Goal: Task Accomplishment & Management: Manage account settings

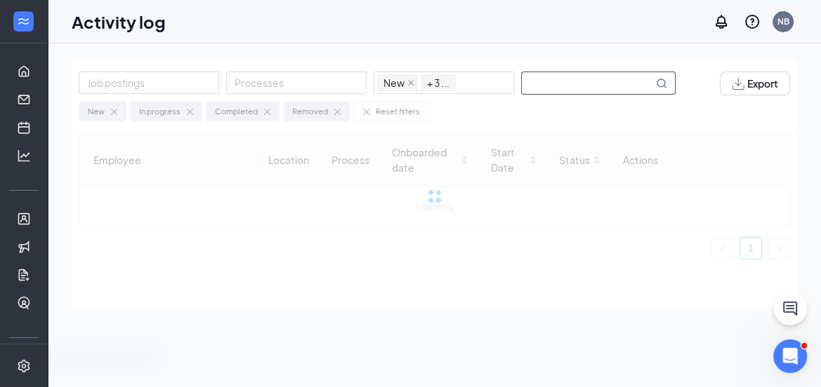
click at [553, 81] on input "text" at bounding box center [587, 83] width 131 height 22
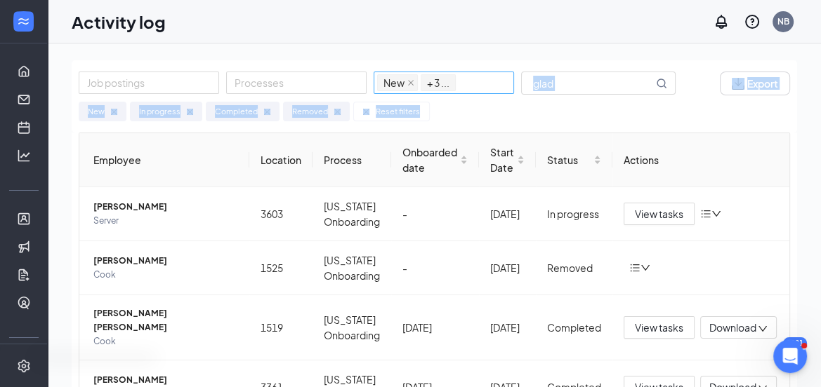
drag, startPoint x: 572, startPoint y: 95, endPoint x: 512, endPoint y: 87, distance: 61.0
click at [512, 87] on div "Job postings Processes New In progress Completed Removed + 3 ... glad Export Ne…" at bounding box center [434, 96] width 725 height 72
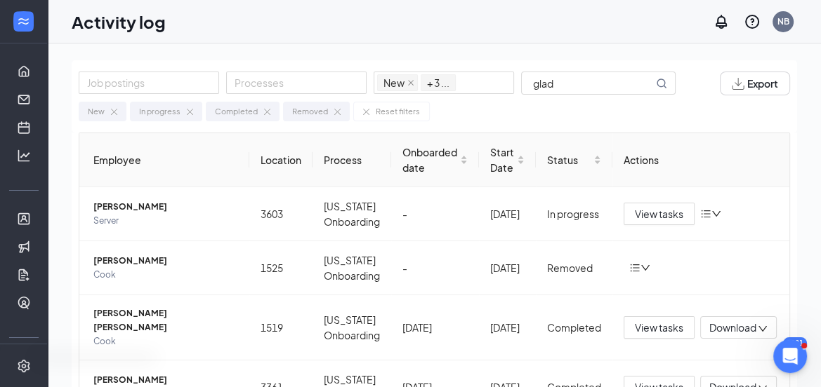
drag, startPoint x: 564, startPoint y: 37, endPoint x: 569, endPoint y: 48, distance: 12.3
click at [564, 37] on div "Activity log NB" at bounding box center [434, 22] width 773 height 44
drag, startPoint x: 560, startPoint y: 81, endPoint x: 511, endPoint y: 81, distance: 49.1
click at [512, 81] on div "Job postings Processes New In progress Completed Removed + 3 ... glad" at bounding box center [384, 84] width 611 height 24
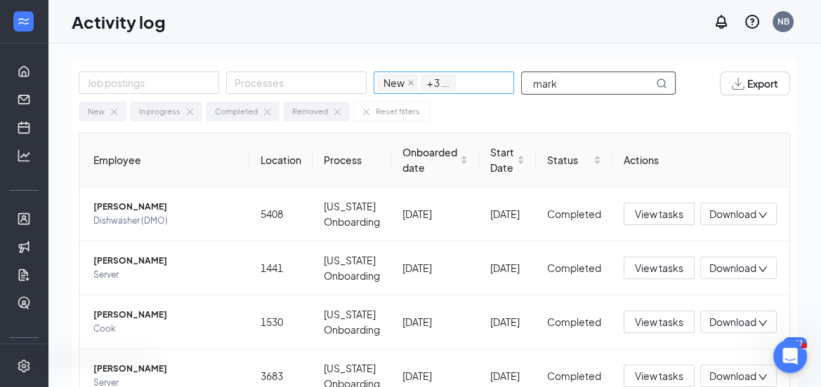
click at [432, 72] on div "Job postings Processes New In progress Completed Removed + 3 ... mark" at bounding box center [384, 84] width 611 height 24
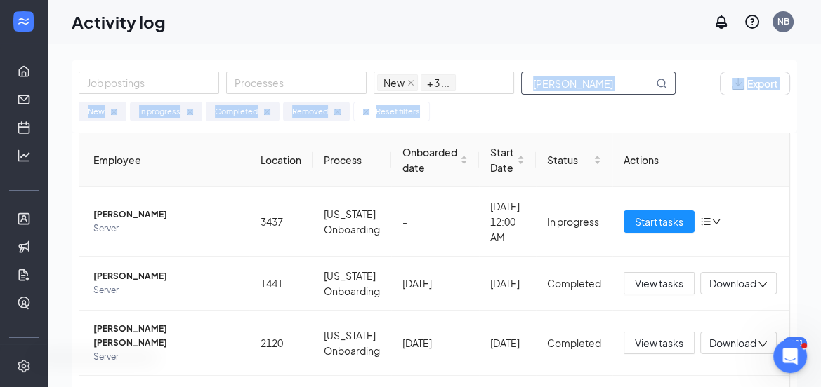
drag, startPoint x: 574, startPoint y: 98, endPoint x: 553, endPoint y: 84, distance: 24.3
click at [553, 84] on div "Job postings Processes New In progress Completed Removed + 3 ... kevin Export N…" at bounding box center [434, 96] width 725 height 72
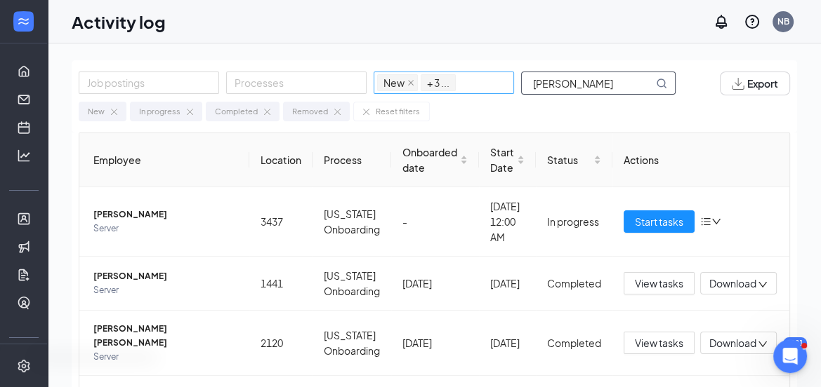
drag, startPoint x: 545, startPoint y: 75, endPoint x: 475, endPoint y: 76, distance: 69.5
click at [475, 76] on div "Job postings Processes New In progress Completed Removed + 3 ... kevin" at bounding box center [384, 84] width 611 height 24
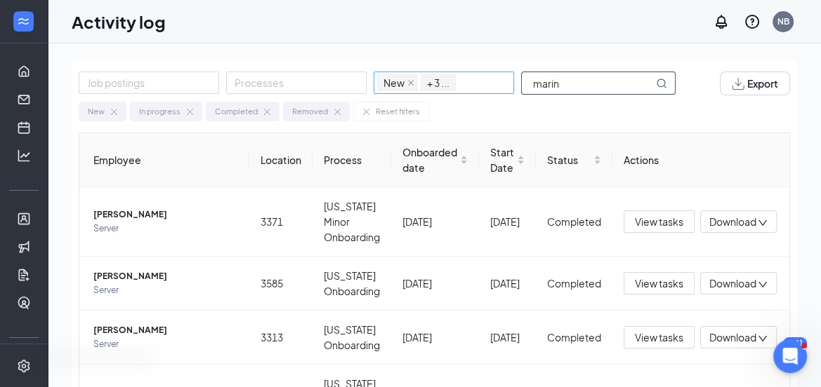
drag, startPoint x: 576, startPoint y: 83, endPoint x: 498, endPoint y: 92, distance: 78.5
click at [498, 92] on div "Job postings Processes New In progress Completed Removed + 3 ... marin" at bounding box center [384, 84] width 611 height 24
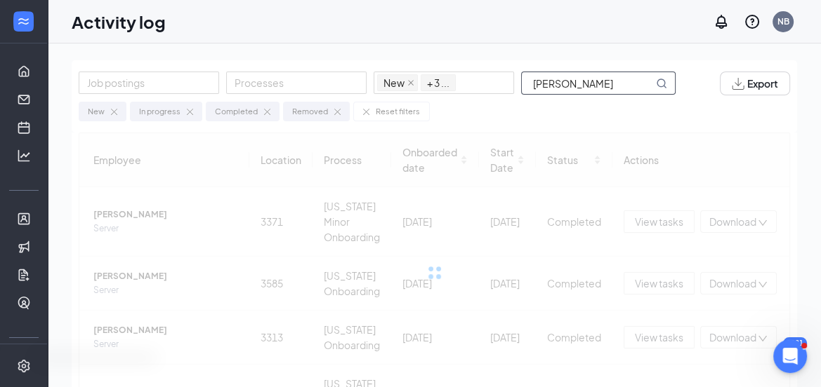
type input "[PERSON_NAME]"
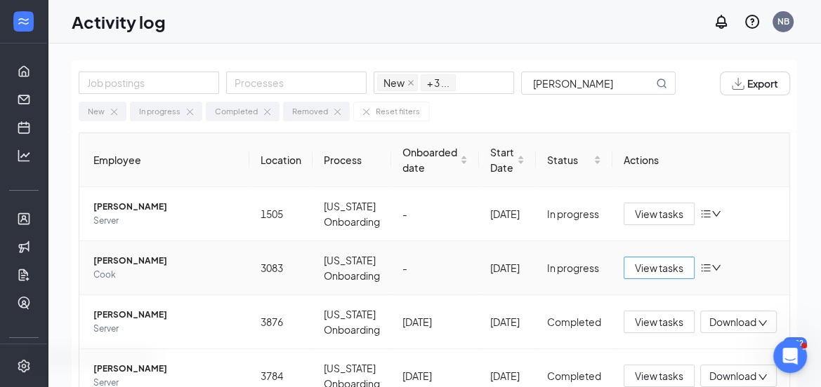
click at [655, 270] on span "View tasks" at bounding box center [659, 267] width 48 height 15
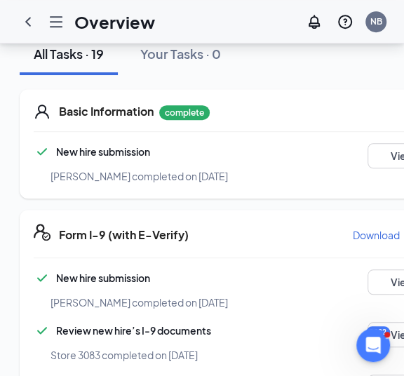
scroll to position [253, 0]
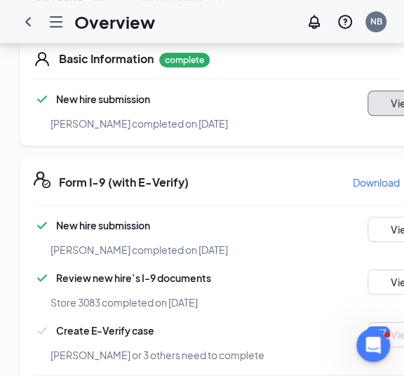
click at [368, 107] on button "View" at bounding box center [403, 103] width 70 height 25
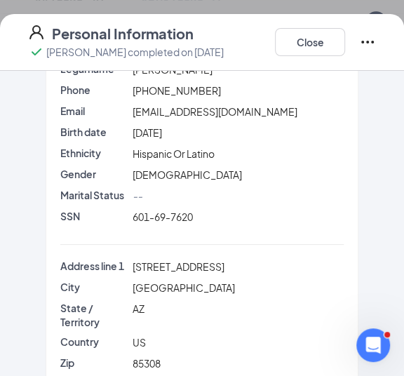
scroll to position [73, 0]
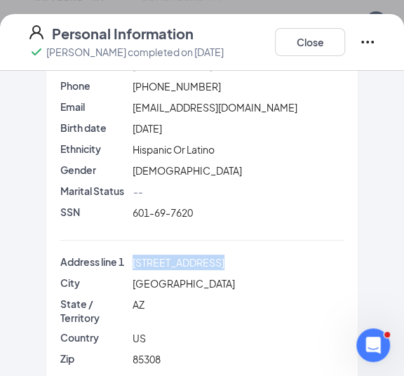
drag, startPoint x: 208, startPoint y: 272, endPoint x: 131, endPoint y: 270, distance: 77.2
click at [133, 269] on span "[STREET_ADDRESS]" at bounding box center [179, 262] width 92 height 13
copy span "[STREET_ADDRESS]"
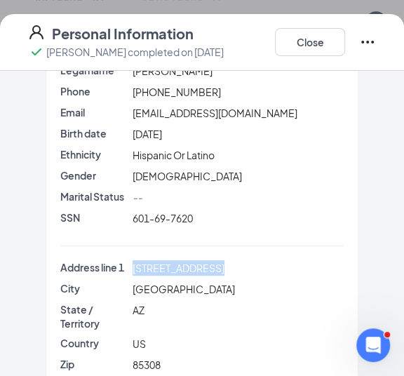
scroll to position [65, 0]
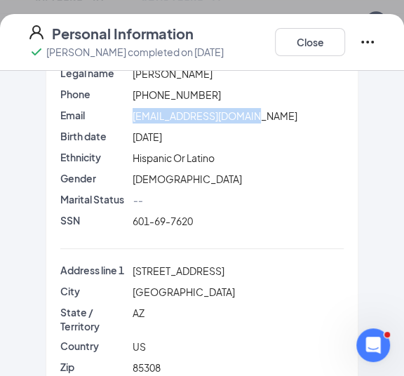
drag, startPoint x: 251, startPoint y: 114, endPoint x: 126, endPoint y: 114, distance: 125.0
click at [126, 114] on div "Email [EMAIL_ADDRESS][DOMAIN_NAME]" at bounding box center [202, 115] width 289 height 15
copy div "[EMAIL_ADDRESS][DOMAIN_NAME]"
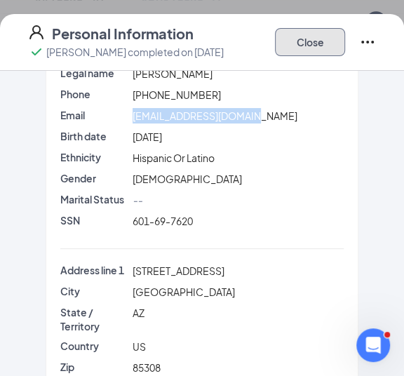
click at [303, 43] on button "Close" at bounding box center [310, 42] width 70 height 28
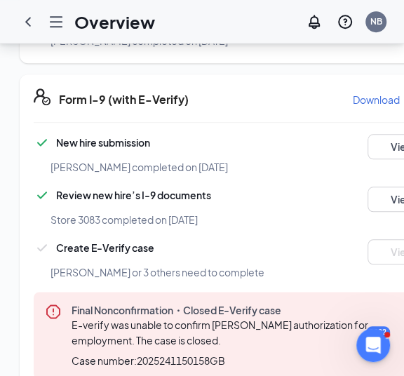
scroll to position [346, 0]
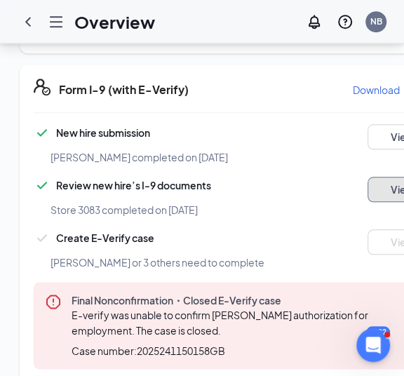
click at [380, 180] on button "View" at bounding box center [403, 189] width 70 height 25
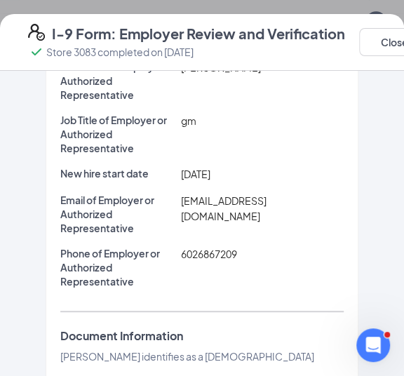
scroll to position [107, 0]
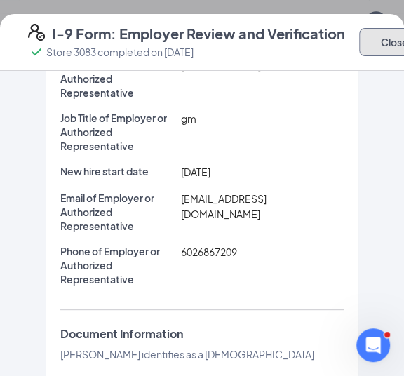
click at [365, 47] on button "Close" at bounding box center [394, 42] width 70 height 28
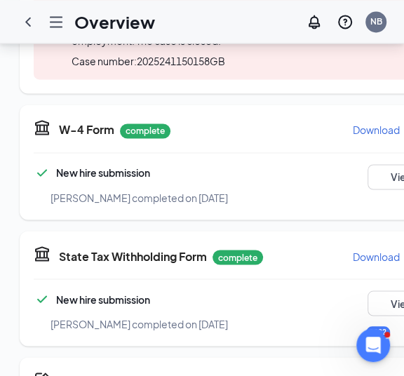
scroll to position [649, 0]
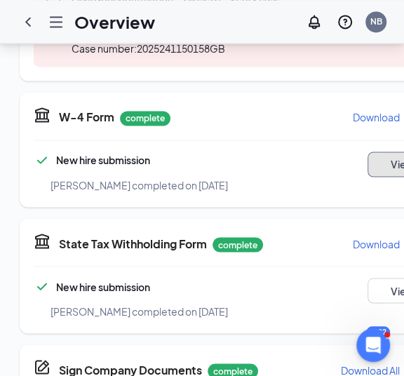
click at [368, 154] on button "View" at bounding box center [403, 164] width 70 height 25
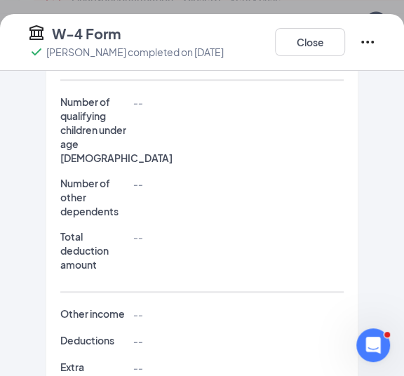
scroll to position [427, 0]
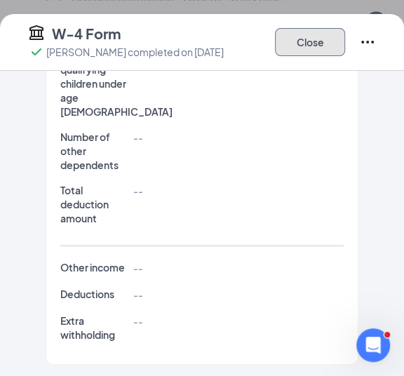
click at [307, 48] on button "Close" at bounding box center [310, 42] width 70 height 28
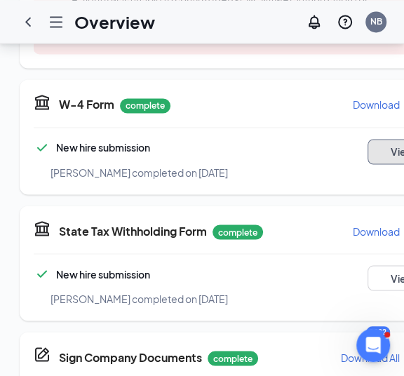
scroll to position [658, 0]
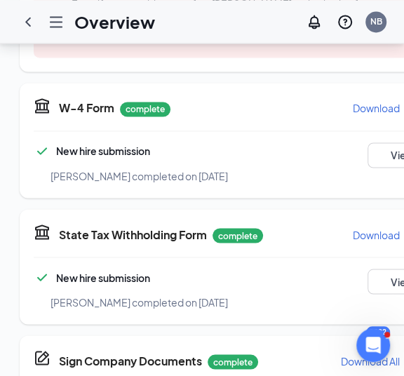
click at [357, 102] on p "Download" at bounding box center [376, 108] width 47 height 14
click at [368, 282] on button "View" at bounding box center [403, 281] width 70 height 25
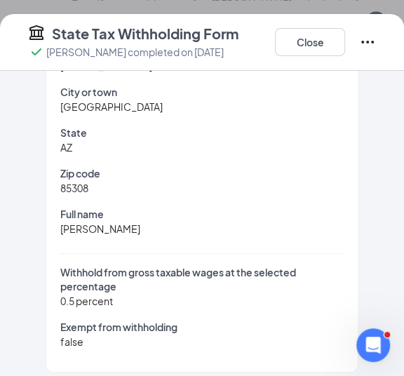
scroll to position [226, 0]
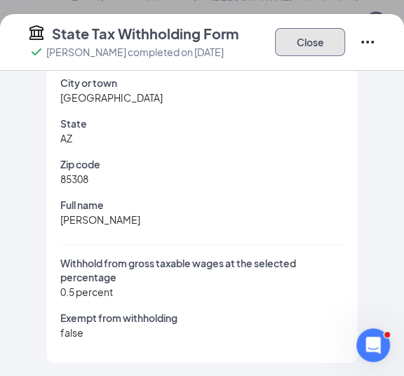
drag, startPoint x: 312, startPoint y: 46, endPoint x: 383, endPoint y: 115, distance: 98.3
click at [312, 46] on button "Close" at bounding box center [310, 42] width 70 height 28
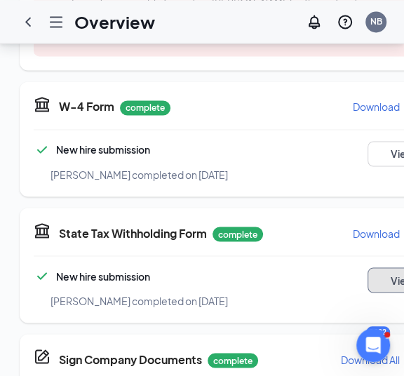
scroll to position [627, 0]
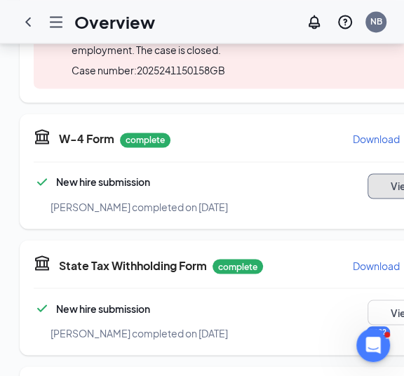
click at [373, 179] on button "View" at bounding box center [403, 185] width 70 height 25
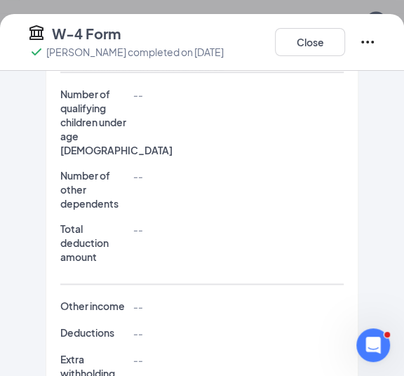
scroll to position [427, 0]
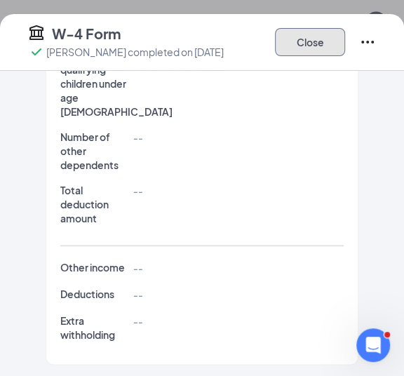
click at [285, 41] on button "Close" at bounding box center [310, 42] width 70 height 28
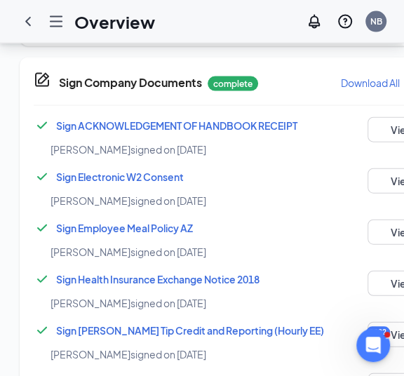
scroll to position [942, 0]
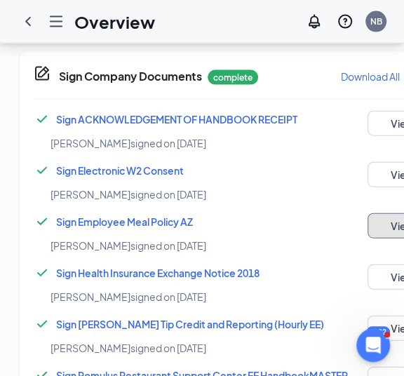
click at [368, 220] on button "View" at bounding box center [403, 225] width 70 height 25
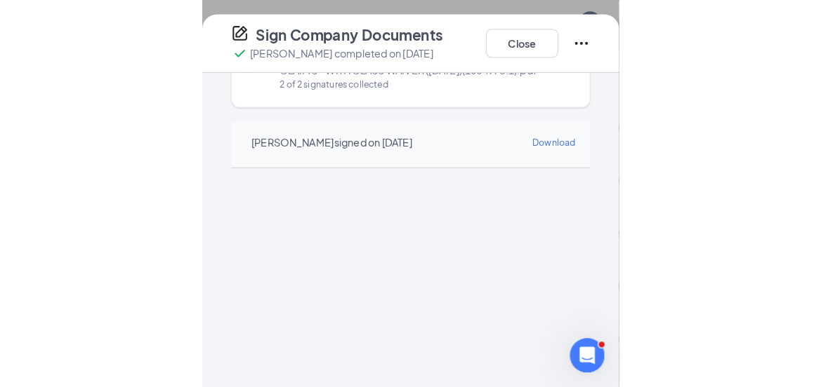
scroll to position [552, 0]
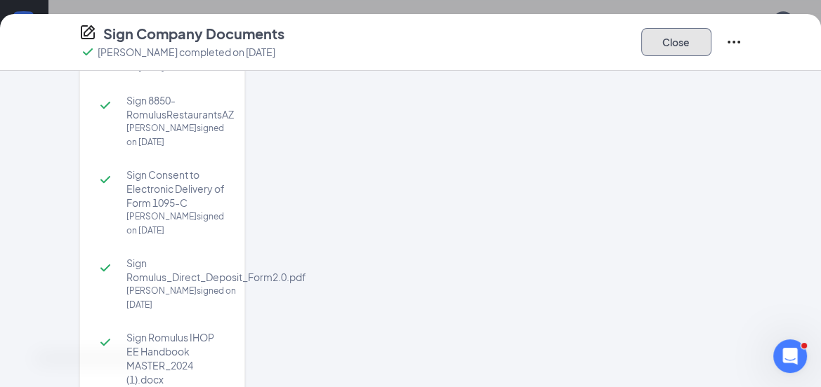
click at [650, 46] on button "Close" at bounding box center [676, 42] width 70 height 28
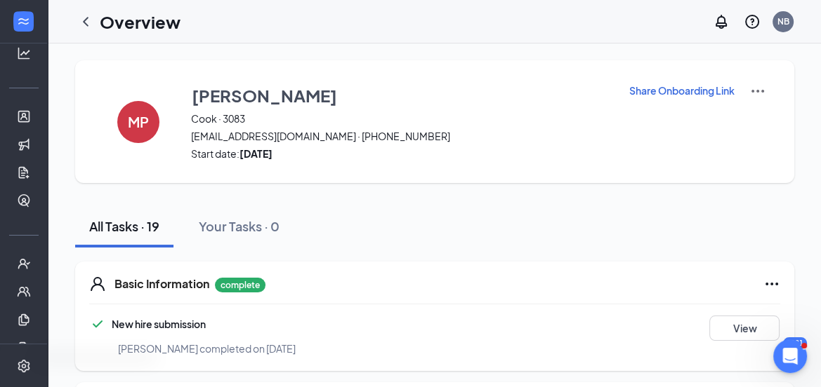
scroll to position [189, 0]
click at [20, 20] on icon "Expand" at bounding box center [24, 22] width 14 height 14
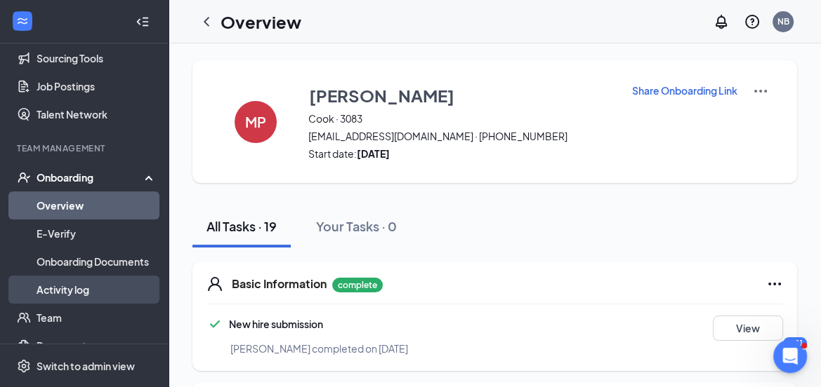
click at [58, 287] on link "Activity log" at bounding box center [97, 290] width 120 height 28
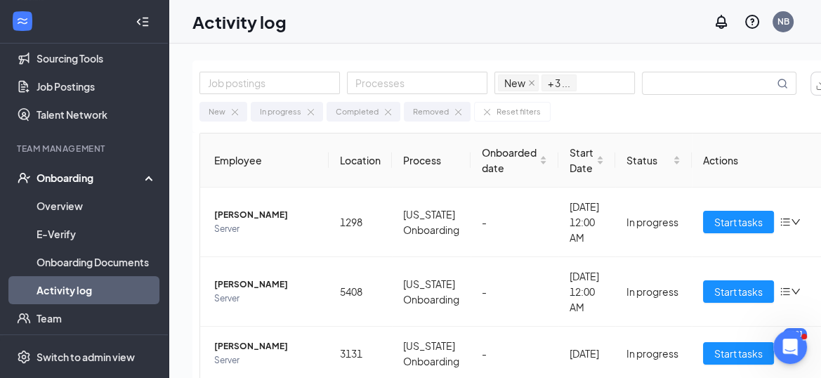
click at [142, 21] on icon "Collapse" at bounding box center [145, 21] width 6 height 9
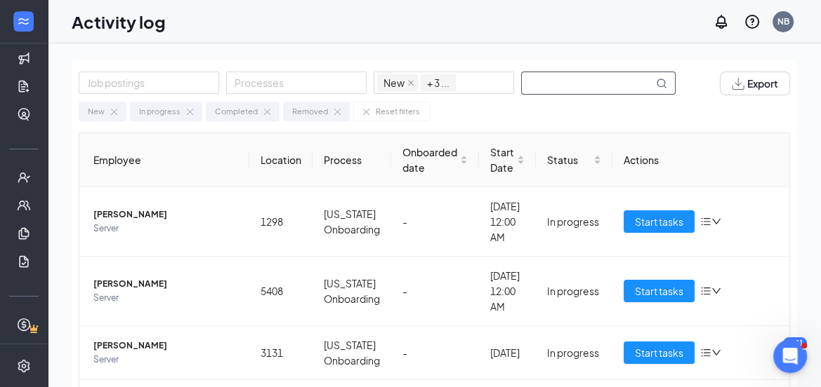
click at [588, 84] on input "text" at bounding box center [587, 83] width 131 height 22
click at [700, 164] on th "Actions" at bounding box center [700, 160] width 177 height 54
click at [569, 77] on input "text" at bounding box center [587, 83] width 131 height 22
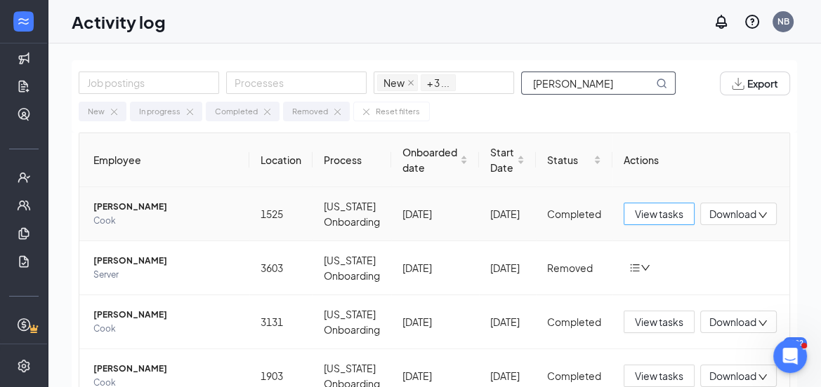
type input "felix"
click at [666, 213] on span "View tasks" at bounding box center [659, 213] width 48 height 15
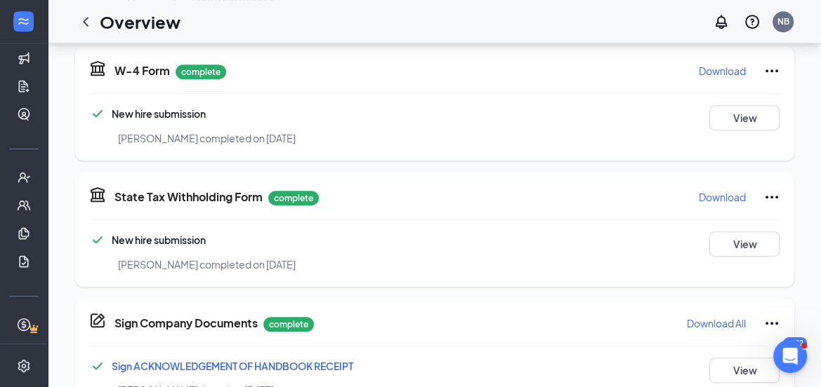
scroll to position [657, 0]
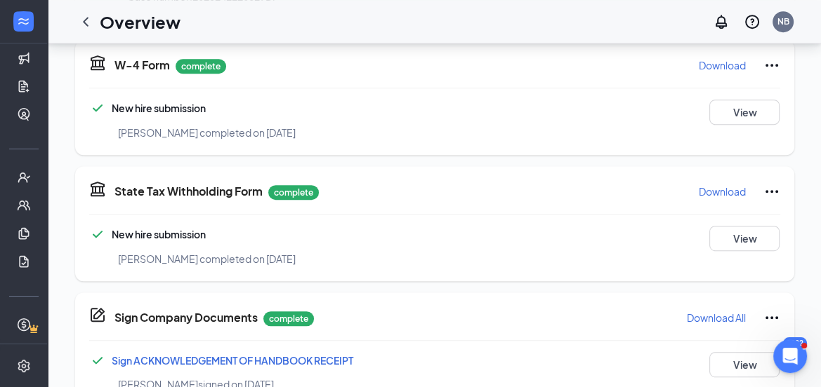
click at [710, 193] on p "Download" at bounding box center [721, 192] width 47 height 14
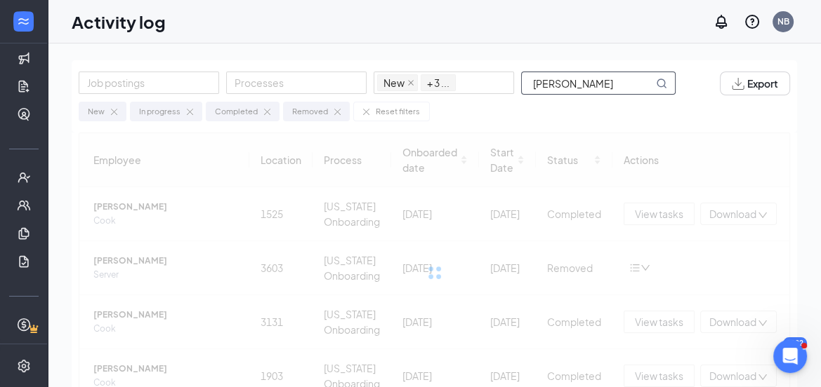
click at [562, 81] on input "felix" at bounding box center [587, 83] width 131 height 22
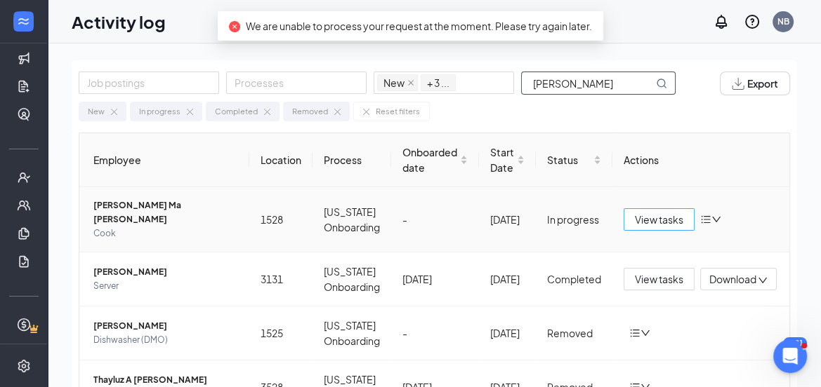
type input "LUZ"
click at [649, 208] on button "View tasks" at bounding box center [658, 219] width 71 height 22
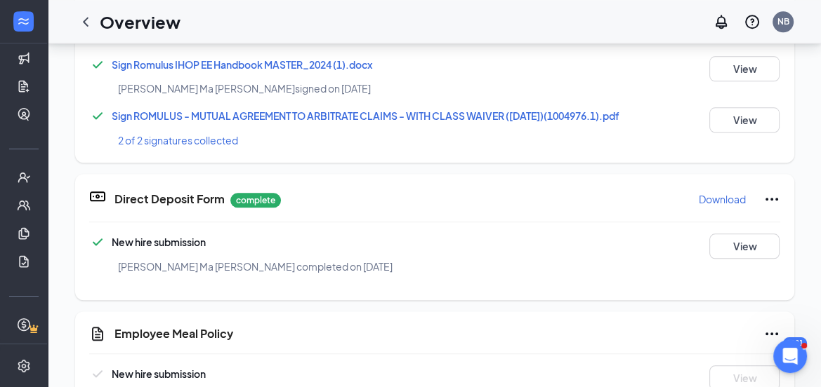
scroll to position [1462, 0]
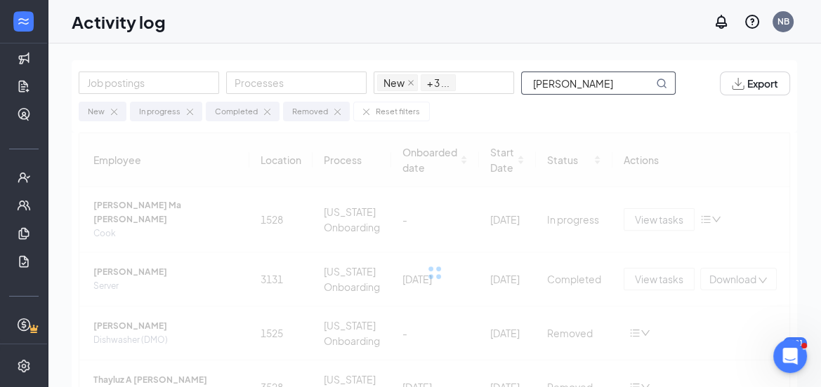
drag, startPoint x: 580, startPoint y: 84, endPoint x: 457, endPoint y: 97, distance: 123.6
click at [479, 95] on div "Job postings Processes New In progress Completed Removed + 3 ... LUZ Export New…" at bounding box center [434, 96] width 725 height 72
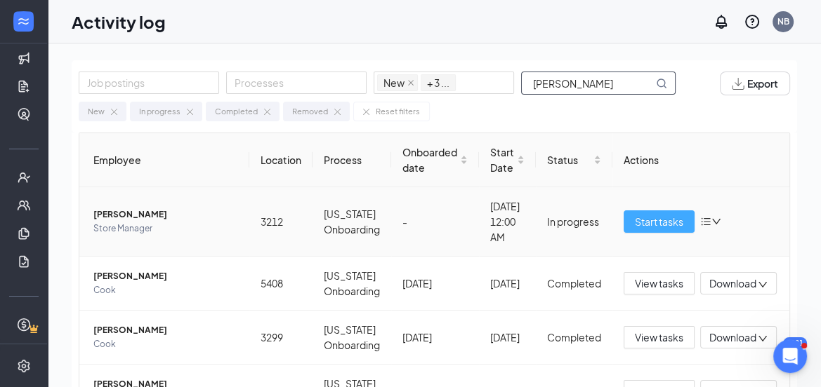
type input "todd"
click at [647, 223] on span "Start tasks" at bounding box center [659, 221] width 48 height 15
click at [638, 220] on span "Start tasks" at bounding box center [659, 221] width 48 height 15
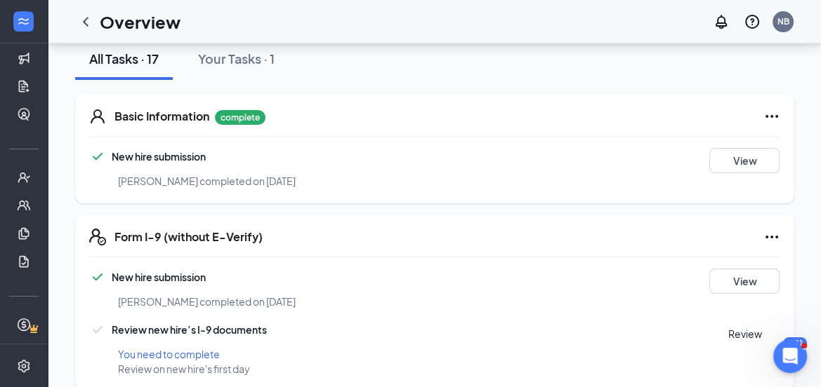
scroll to position [157, 0]
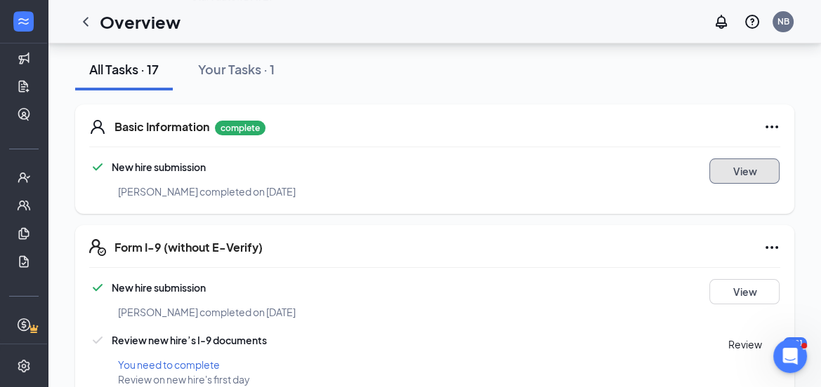
click at [724, 171] on button "View" at bounding box center [744, 171] width 70 height 25
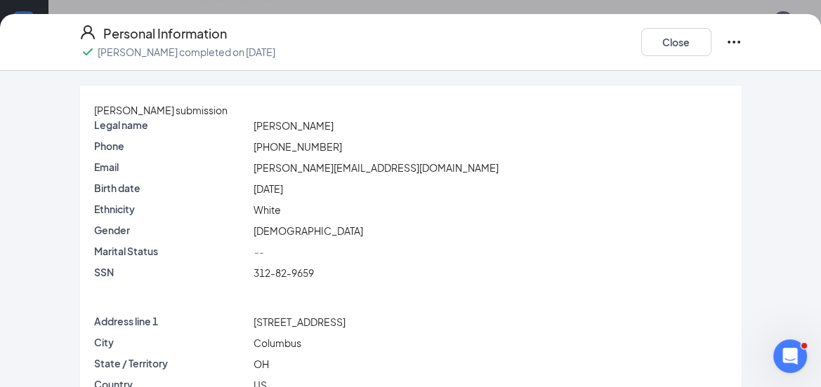
click at [317, 132] on span "Todd T Goodin" at bounding box center [293, 125] width 80 height 13
copy span "Goodin"
click at [289, 279] on span "312-82-9659" at bounding box center [283, 273] width 60 height 13
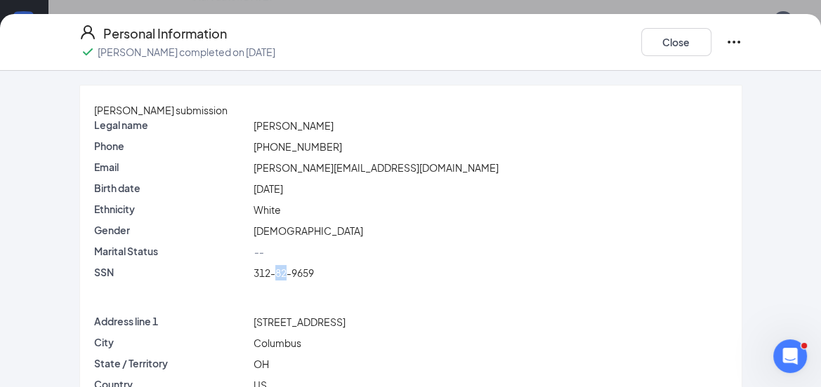
click at [289, 279] on span "312-82-9659" at bounding box center [283, 273] width 60 height 13
copy span "312-82-9659"
click at [301, 330] on div "3647 Cypress Creek Dr" at bounding box center [490, 321] width 479 height 15
drag, startPoint x: 350, startPoint y: 331, endPoint x: 264, endPoint y: 331, distance: 85.6
click at [264, 329] on span "3647 Cypress Creek Dr" at bounding box center [299, 322] width 92 height 13
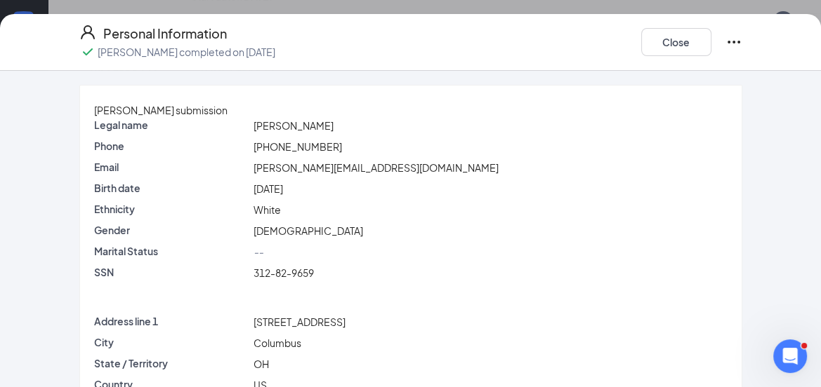
copy span "3647 Cypress Creek Dr"
click at [248, 279] on p "SSN" at bounding box center [171, 272] width 154 height 14
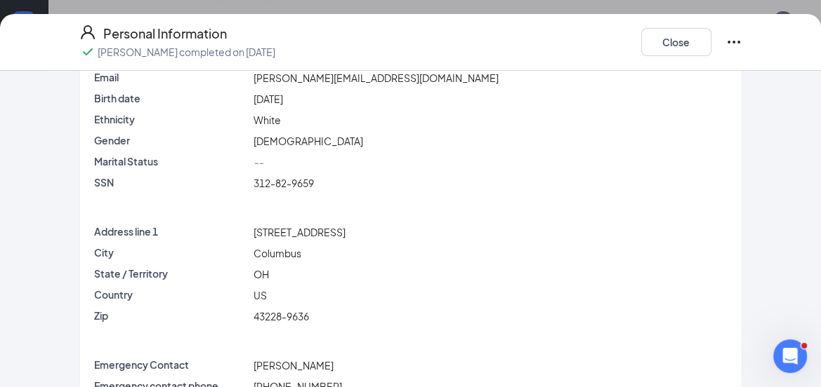
scroll to position [97, 0]
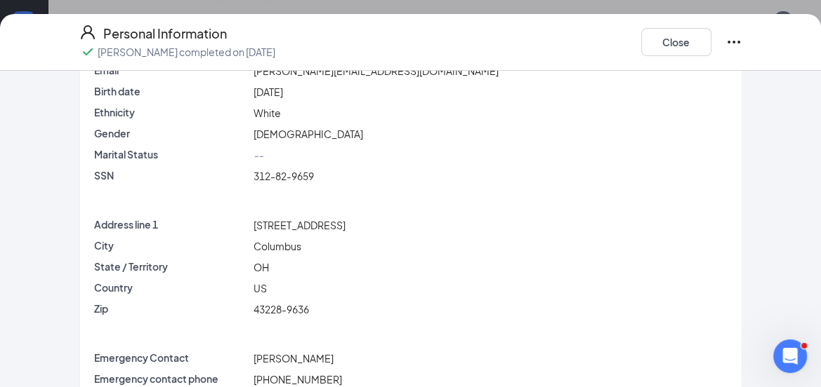
click at [272, 183] on span "312-82-9659" at bounding box center [283, 176] width 60 height 13
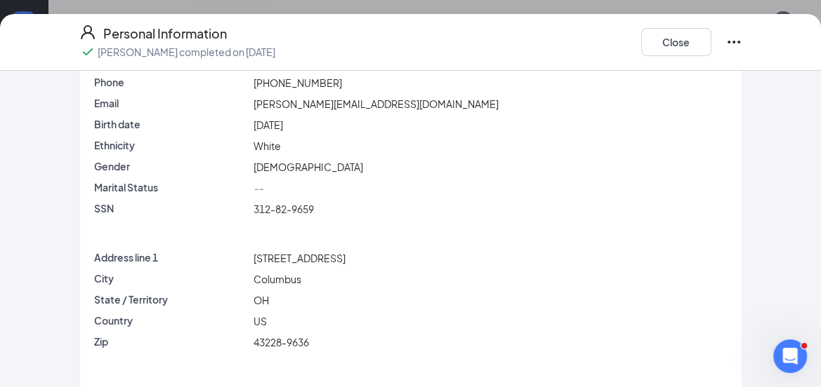
scroll to position [62, 0]
click at [291, 112] on span "todd.goodin2011@gmail.com" at bounding box center [375, 105] width 245 height 13
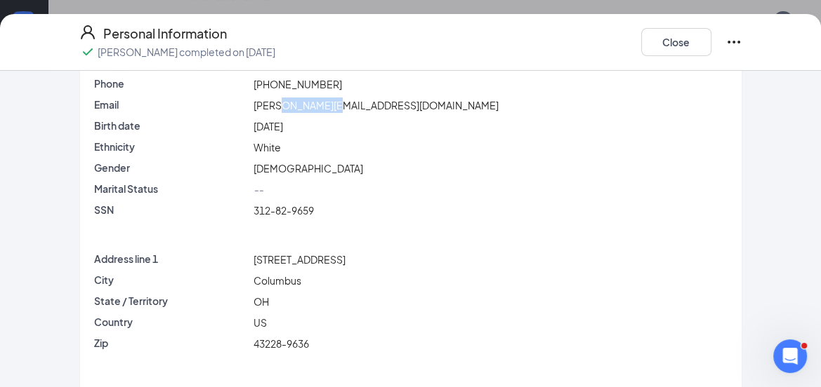
click at [291, 112] on span "todd.goodin2011@gmail.com" at bounding box center [375, 105] width 245 height 13
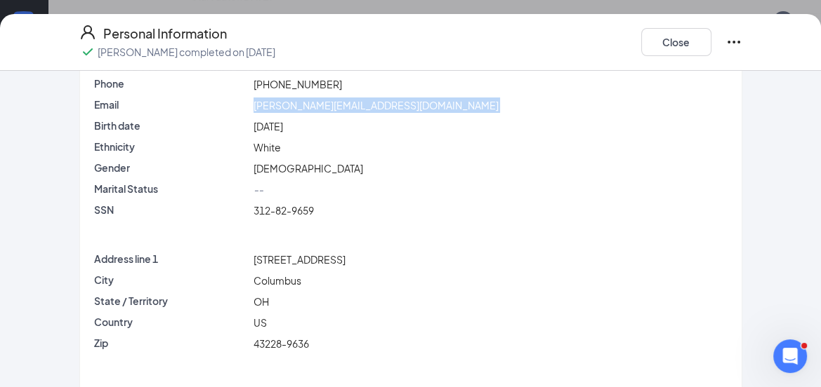
click at [291, 112] on span "todd.goodin2011@gmail.com" at bounding box center [375, 105] width 245 height 13
copy span "todd.goodin2011@gmail.com"
click at [279, 134] on div "Tue May 2, 1978" at bounding box center [490, 126] width 479 height 15
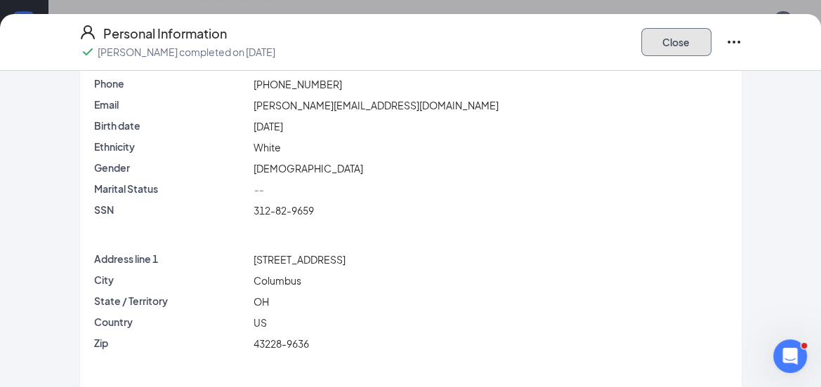
click at [691, 44] on button "Close" at bounding box center [676, 42] width 70 height 28
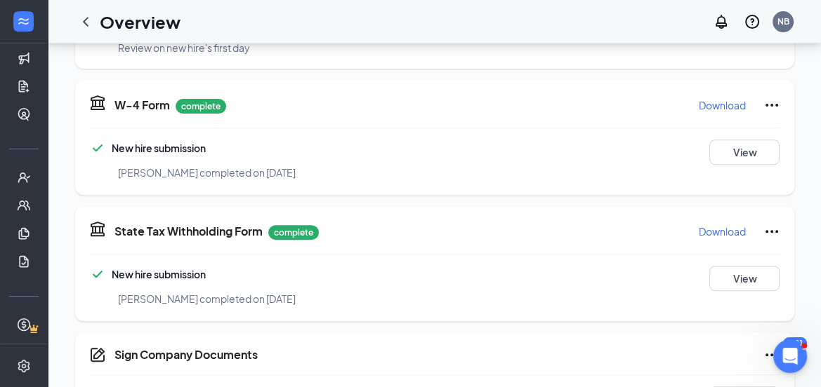
scroll to position [506, 0]
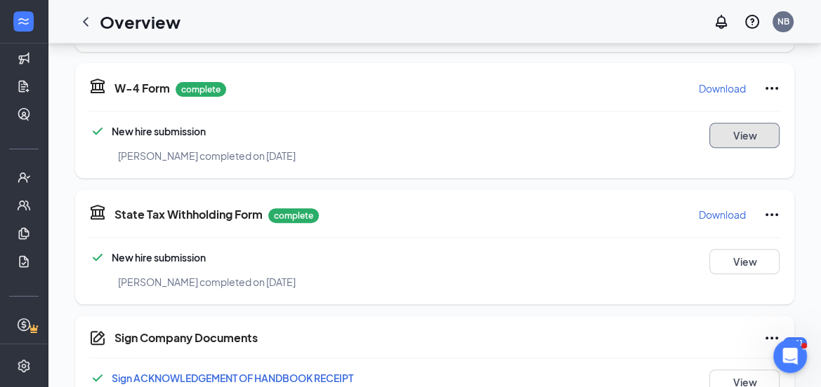
click at [720, 135] on button "View" at bounding box center [744, 135] width 70 height 25
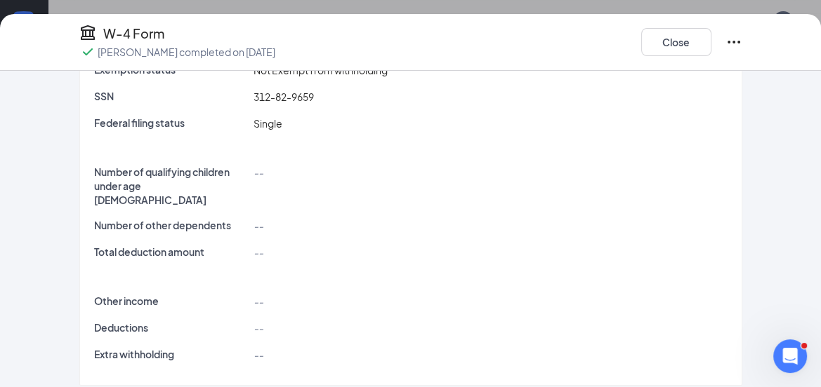
scroll to position [284, 0]
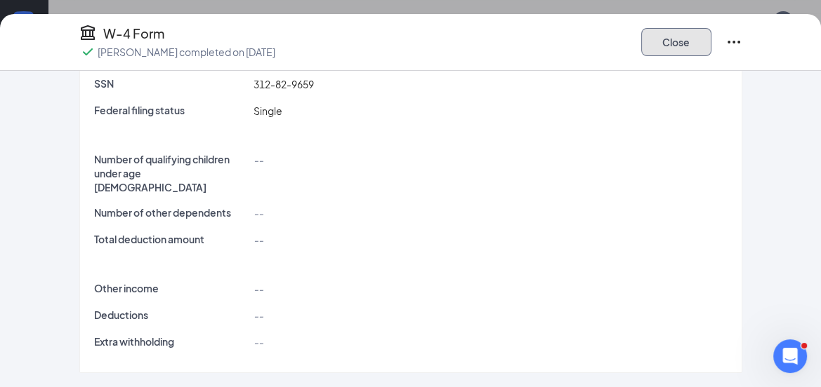
click at [677, 46] on button "Close" at bounding box center [676, 42] width 70 height 28
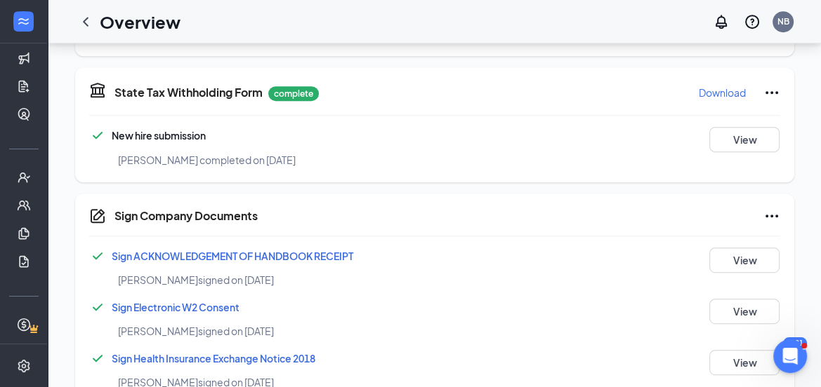
scroll to position [651, 0]
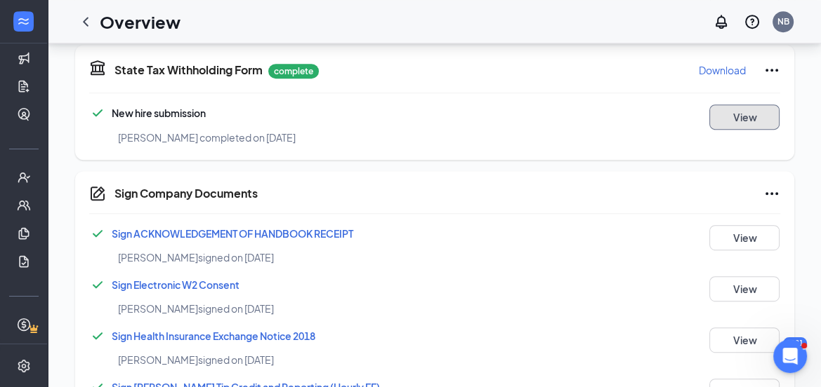
click at [753, 124] on button "View" at bounding box center [744, 117] width 70 height 25
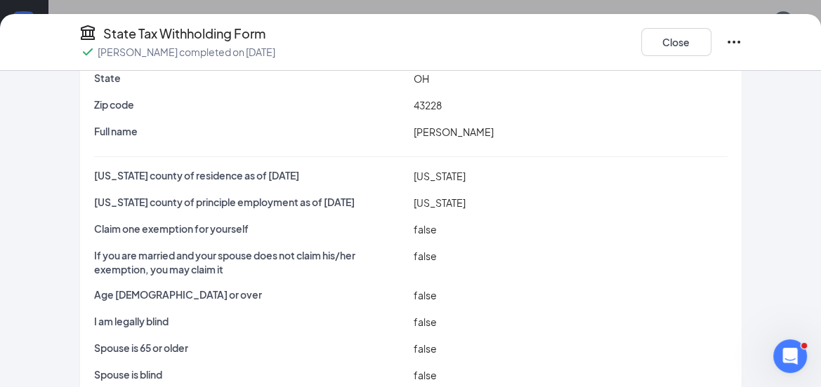
scroll to position [128, 0]
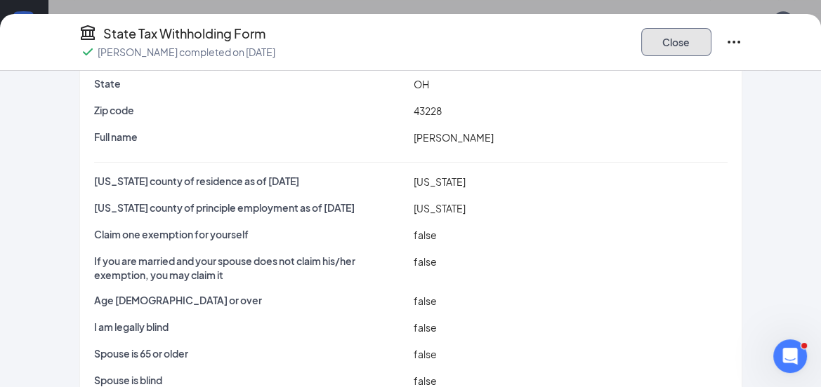
click at [647, 38] on button "Close" at bounding box center [676, 42] width 70 height 28
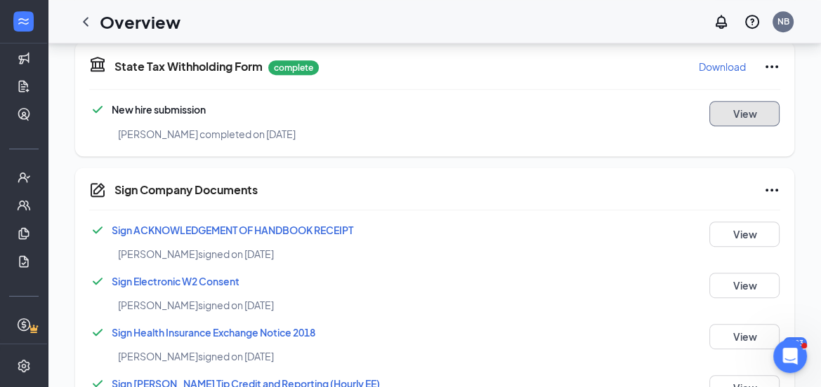
scroll to position [1278, 0]
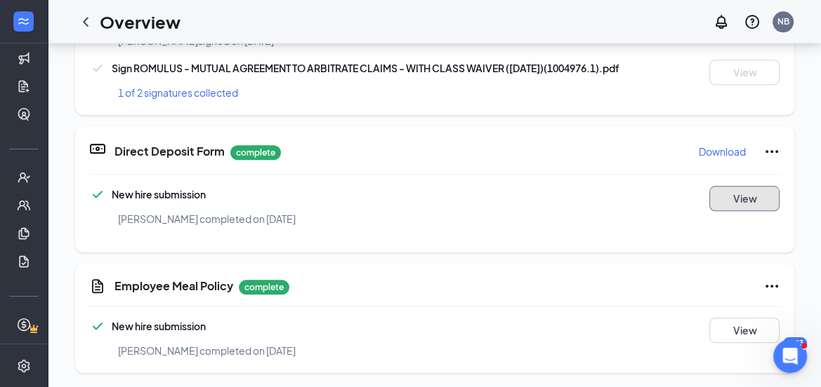
click at [738, 199] on button "View" at bounding box center [744, 198] width 70 height 25
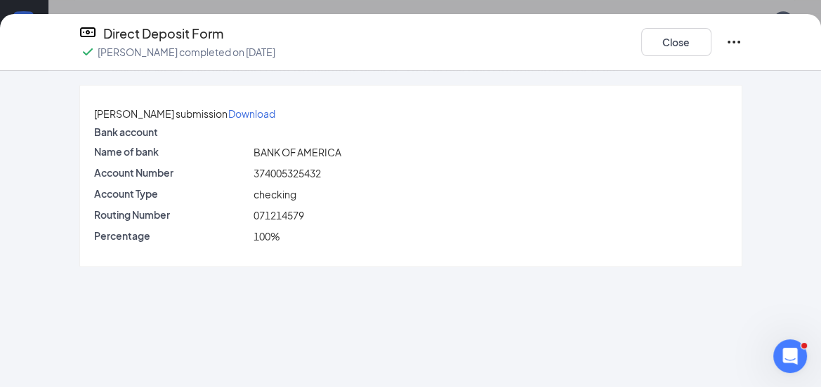
click at [294, 180] on span "374005325432" at bounding box center [286, 173] width 67 height 13
copy span "374005325432"
click at [289, 222] on span "071214579" at bounding box center [278, 215] width 51 height 13
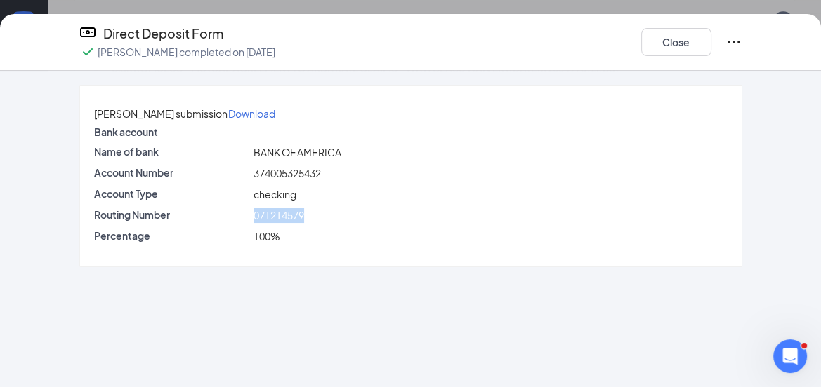
copy span "071214579"
click at [275, 38] on div "Direct Deposit Form" at bounding box center [177, 34] width 196 height 20
click at [668, 34] on button "Close" at bounding box center [676, 42] width 70 height 28
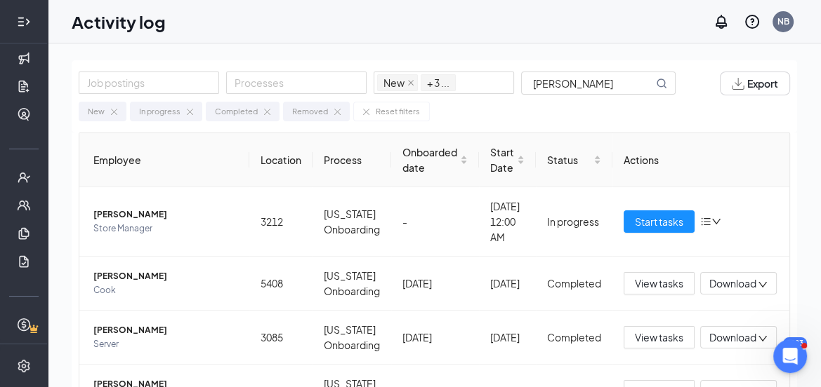
click at [24, 28] on icon "Expand" at bounding box center [24, 22] width 14 height 14
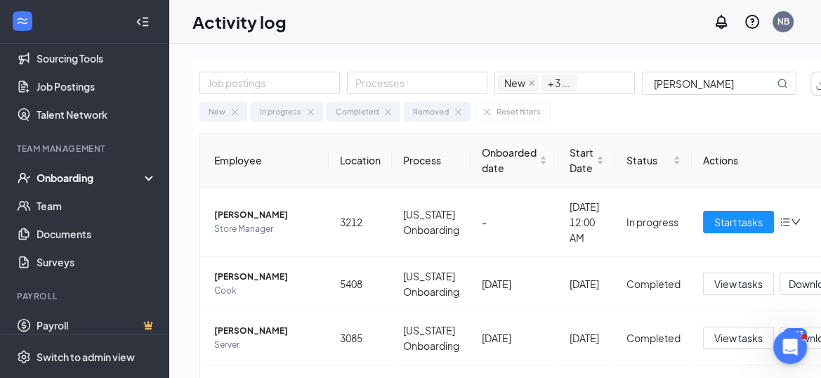
click at [91, 174] on div "Onboarding" at bounding box center [91, 178] width 108 height 14
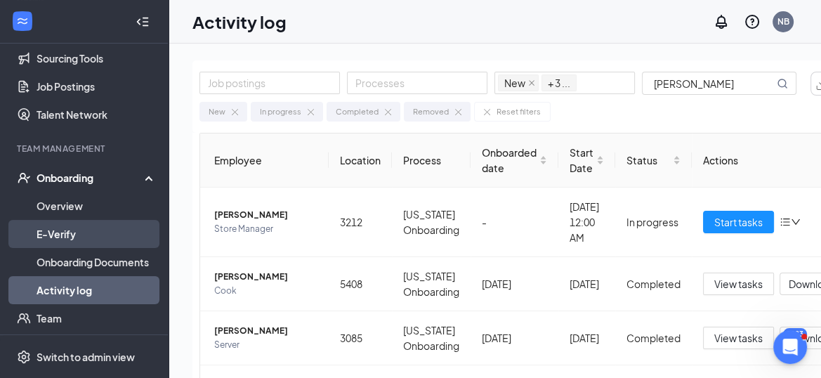
click at [49, 238] on link "E-Verify" at bounding box center [97, 234] width 120 height 28
